Goal: Transaction & Acquisition: Purchase product/service

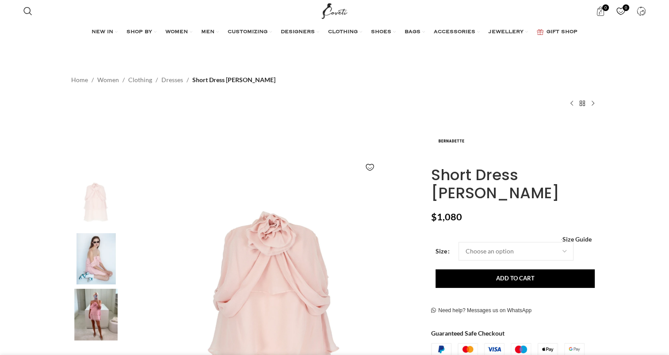
scroll to position [44, 0]
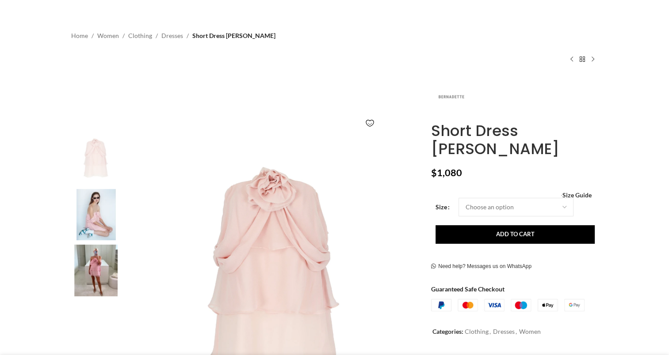
click at [454, 96] on img at bounding box center [451, 98] width 40 height 40
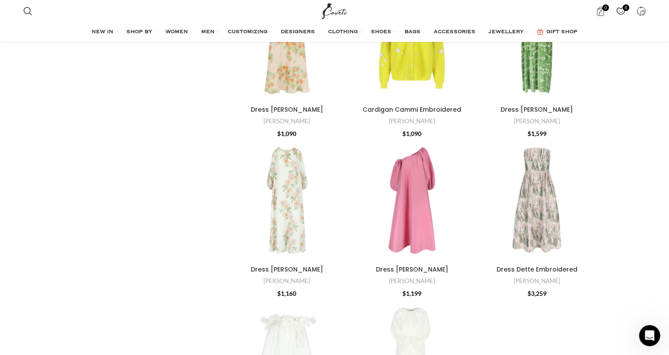
scroll to position [2430, 0]
drag, startPoint x: 537, startPoint y: 207, endPoint x: 488, endPoint y: 205, distance: 49.5
click at [537, 207] on div "Dress Dette Embroidered" at bounding box center [536, 200] width 41 height 122
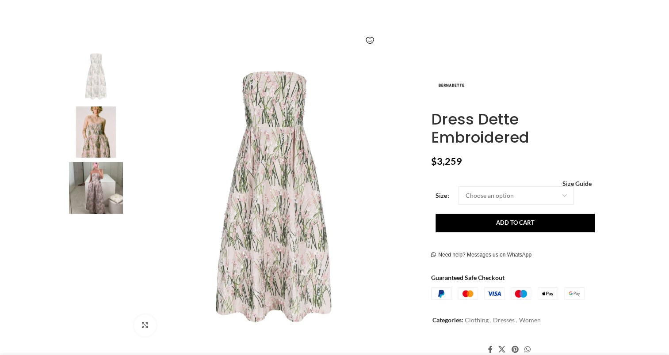
scroll to position [133, 0]
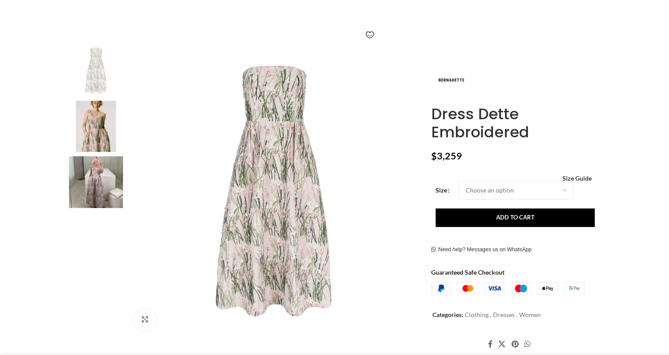
click at [77, 141] on img at bounding box center [96, 127] width 54 height 52
